Goal: Transaction & Acquisition: Purchase product/service

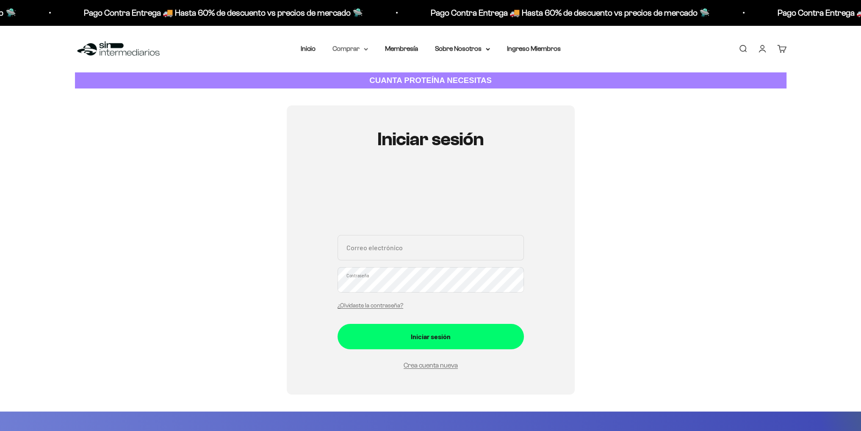
click at [346, 44] on summary "Comprar" at bounding box center [350, 48] width 36 height 11
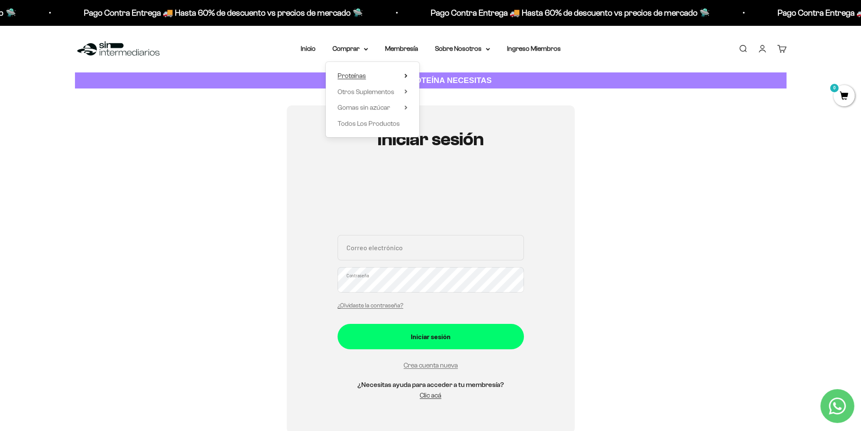
click at [362, 73] on span "Proteínas" at bounding box center [351, 75] width 28 height 7
click at [445, 109] on link "Iso" at bounding box center [449, 107] width 36 height 11
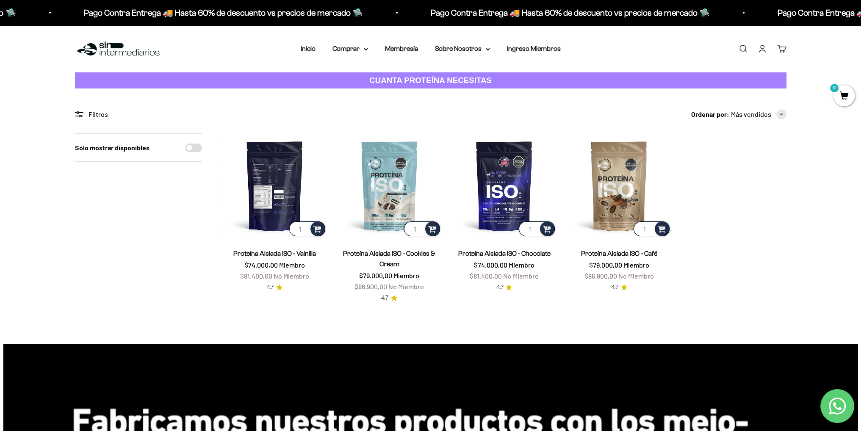
click at [269, 201] on img at bounding box center [274, 185] width 105 height 105
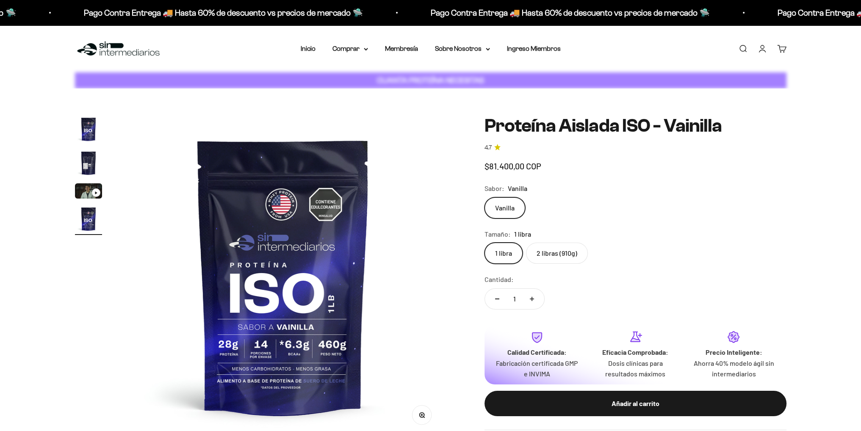
click at [92, 152] on img "Ir al artículo 2" at bounding box center [88, 162] width 27 height 27
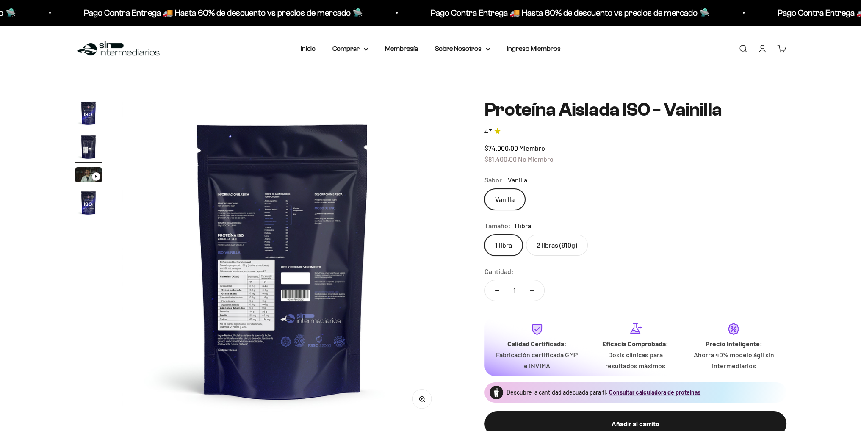
scroll to position [0, 332]
